Goal: Task Accomplishment & Management: Complete application form

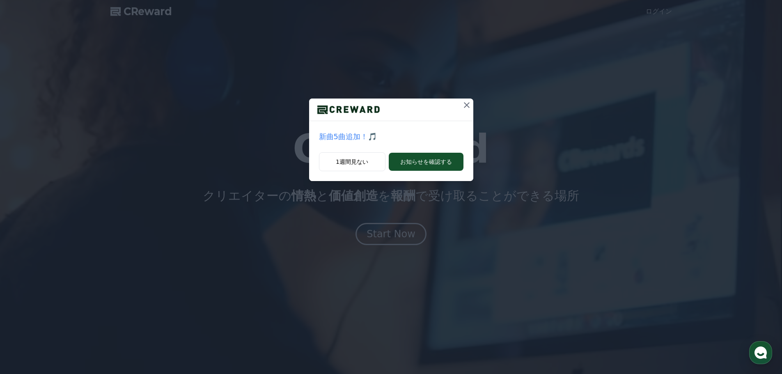
click at [387, 104] on icon at bounding box center [467, 105] width 6 height 6
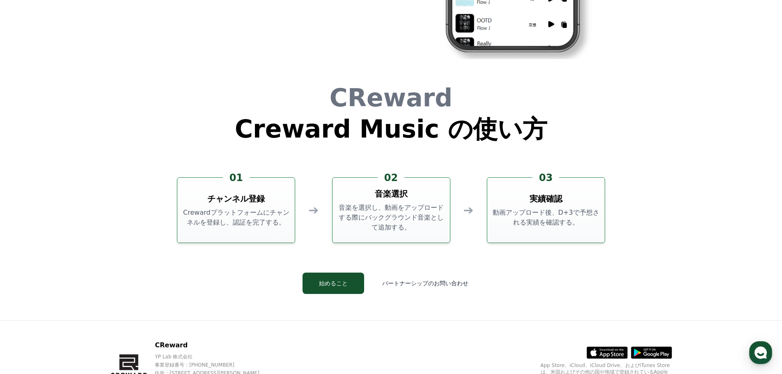
scroll to position [2223, 0]
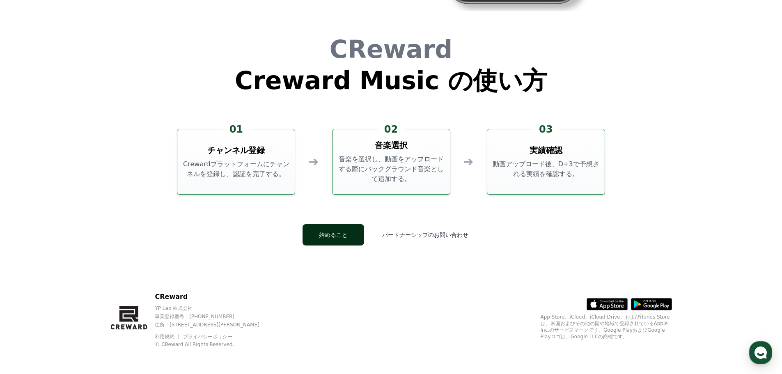
click at [346, 238] on button "始めること" at bounding box center [333, 234] width 62 height 21
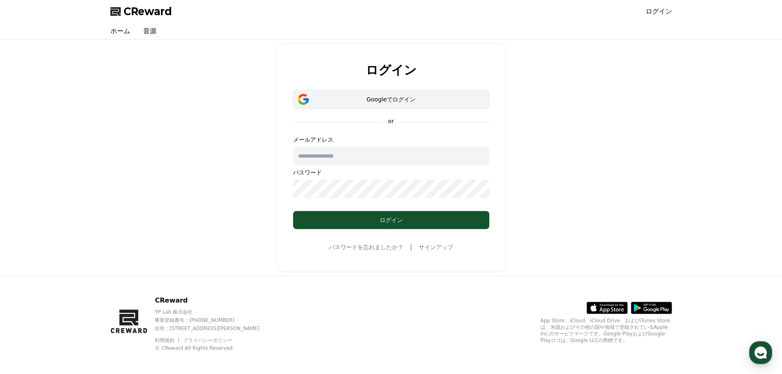
click at [371, 99] on div "Googleでログイン" at bounding box center [391, 99] width 172 height 8
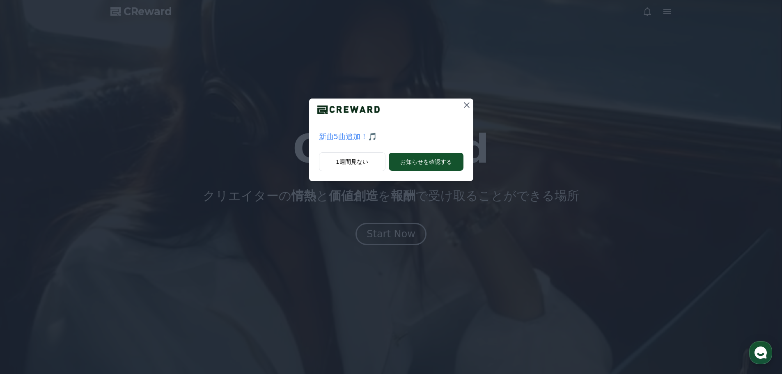
click at [464, 105] on icon at bounding box center [467, 105] width 10 height 10
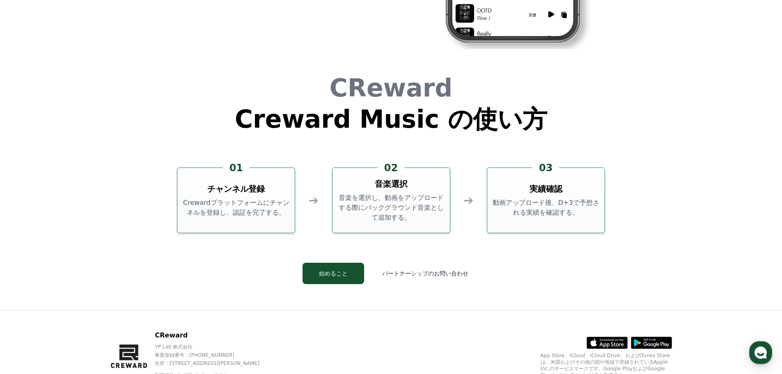
scroll to position [2223, 0]
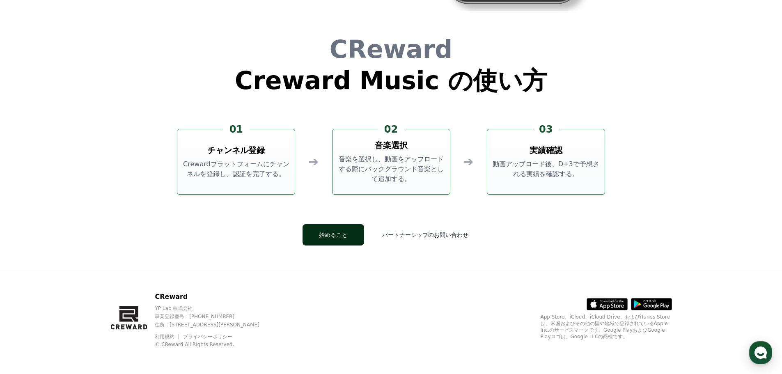
click at [338, 237] on button "始めること" at bounding box center [333, 234] width 62 height 21
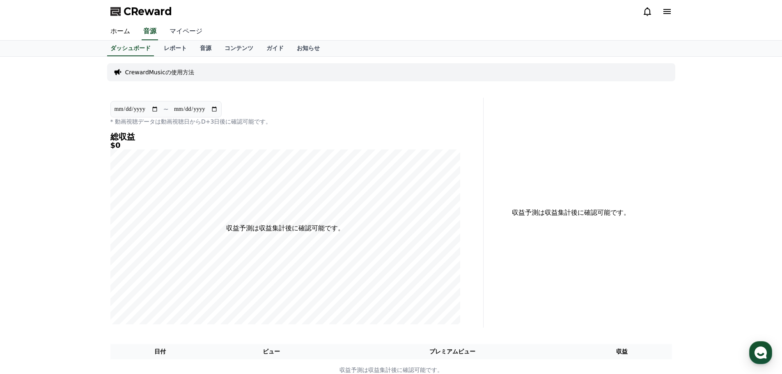
click at [171, 31] on link "マイページ" at bounding box center [186, 31] width 46 height 17
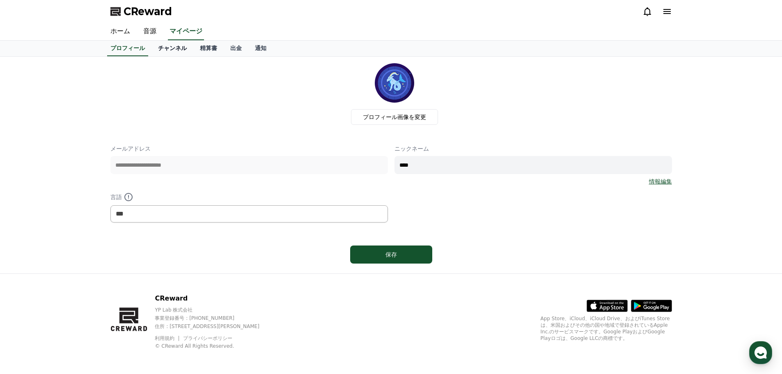
click at [160, 47] on link "チャンネル" at bounding box center [172, 49] width 42 height 16
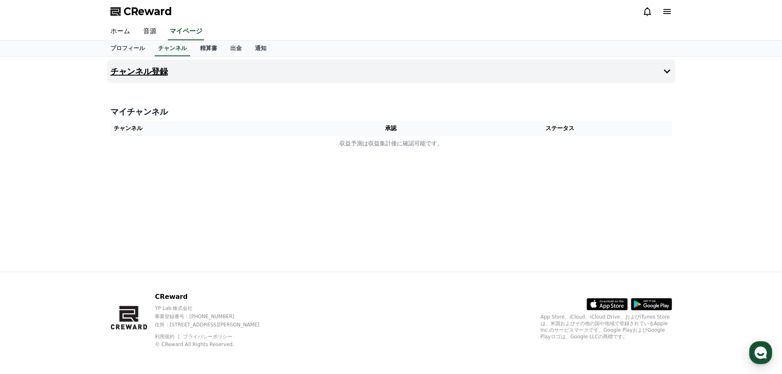
click at [144, 73] on h4 "チャンネル登録" at bounding box center [138, 71] width 57 height 9
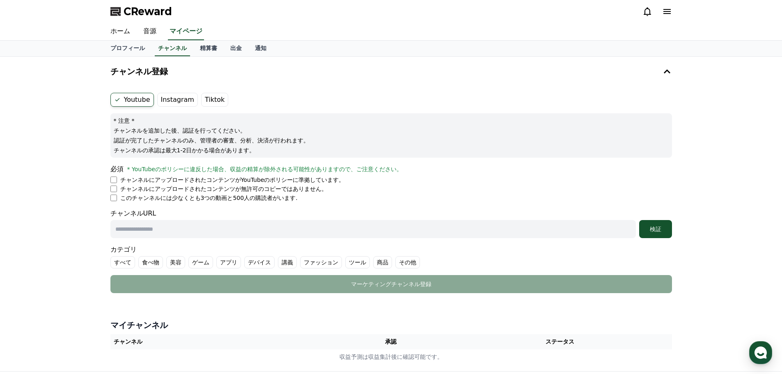
click at [117, 187] on li "チャンネルにアップロードされたコンテンツが無許可のコピーではありません。" at bounding box center [390, 189] width 561 height 8
click at [117, 197] on li "このチャンネルには少なくとも3つの動画と500人の購読者がいます." at bounding box center [390, 198] width 561 height 8
click at [153, 229] on input "text" at bounding box center [372, 229] width 525 height 18
click at [156, 233] on input "text" at bounding box center [372, 229] width 525 height 18
paste input "**********"
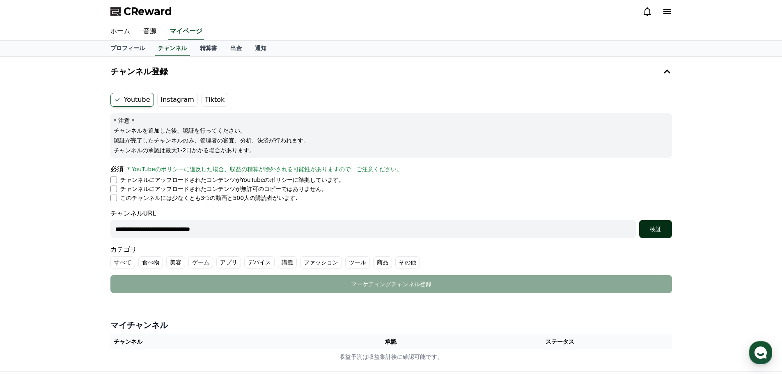
type input "**********"
click at [653, 227] on div "検証" at bounding box center [655, 229] width 26 height 8
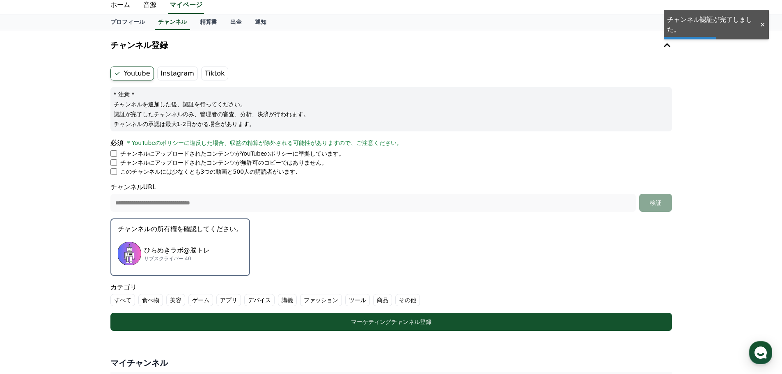
scroll to position [41, 0]
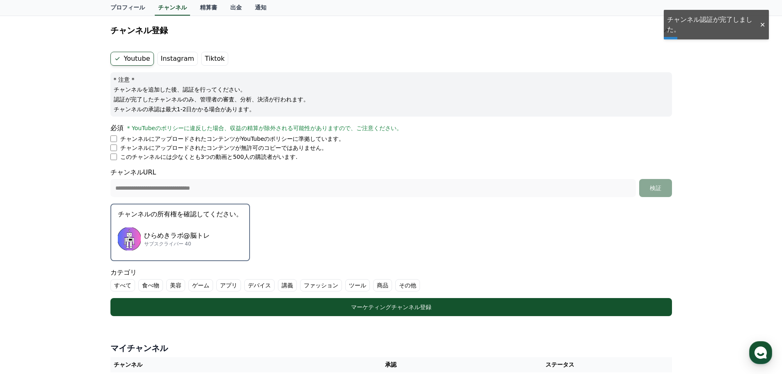
click at [186, 246] on p "サブスクライバー 40" at bounding box center [177, 243] width 66 height 7
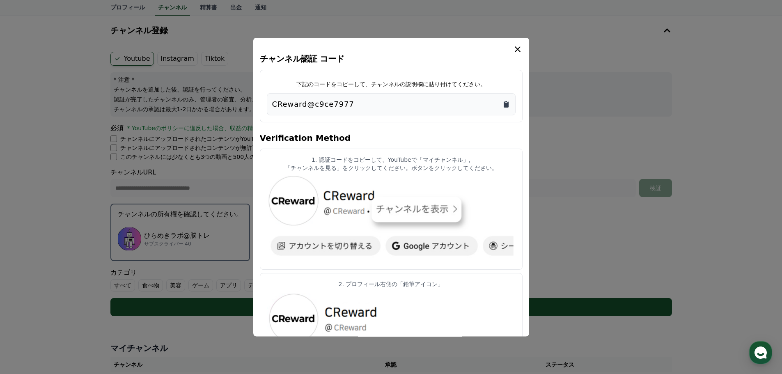
click at [505, 103] on icon "Copy to clipboard" at bounding box center [505, 104] width 5 height 6
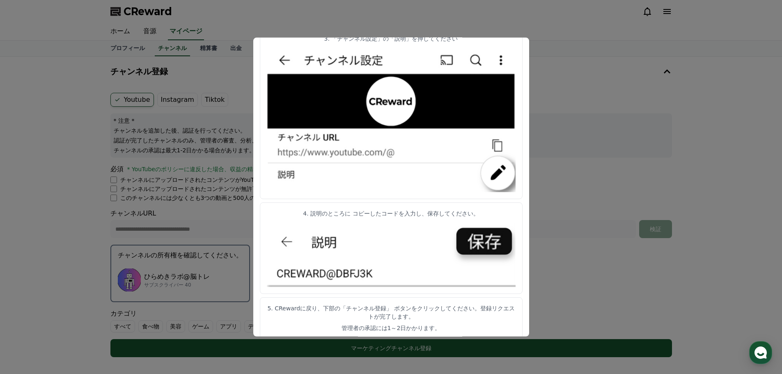
scroll to position [368, 0]
click at [547, 101] on button "close modal" at bounding box center [391, 187] width 782 height 374
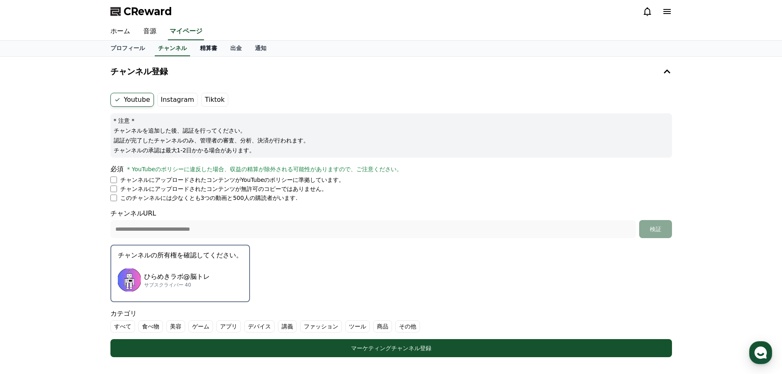
click at [197, 46] on link "精算書" at bounding box center [208, 49] width 30 height 16
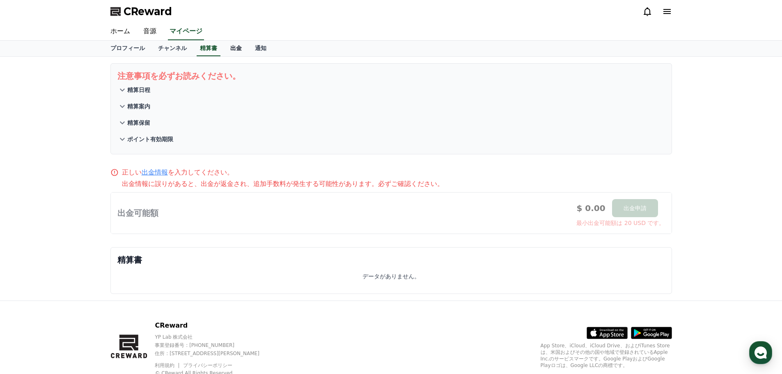
click at [224, 48] on link "出金" at bounding box center [236, 49] width 25 height 16
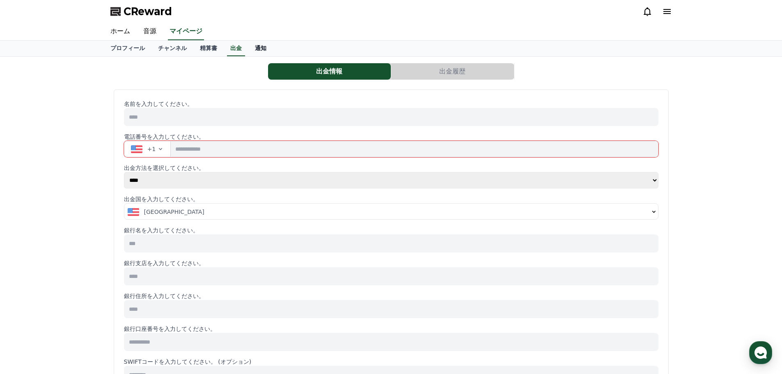
click at [248, 48] on link "通知" at bounding box center [260, 49] width 25 height 16
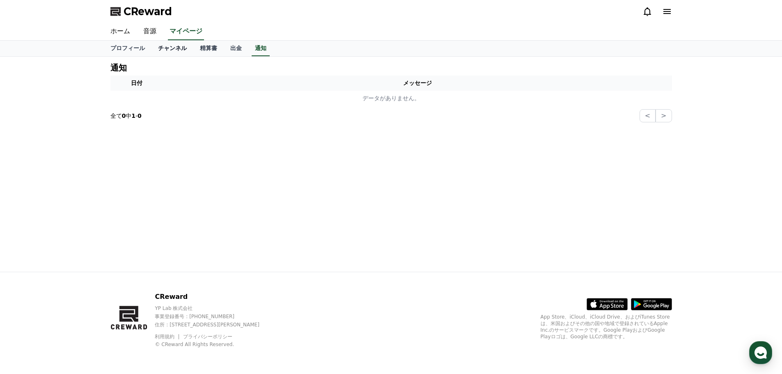
click at [155, 44] on link "チャンネル" at bounding box center [172, 49] width 42 height 16
